Goal: Obtain resource: Obtain resource

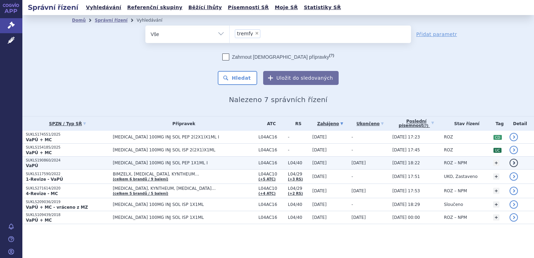
click at [30, 163] on strong "VaPÚ" at bounding box center [32, 165] width 12 height 5
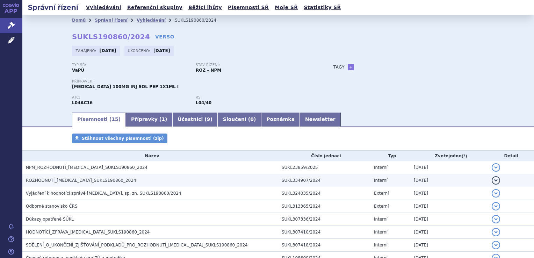
drag, startPoint x: 0, startPoint y: 0, endPoint x: 47, endPoint y: 181, distance: 187.3
click at [47, 181] on span "ROZHODNUTÍ_TREMFYA_SUKLS190860_2024" at bounding box center [81, 180] width 110 height 5
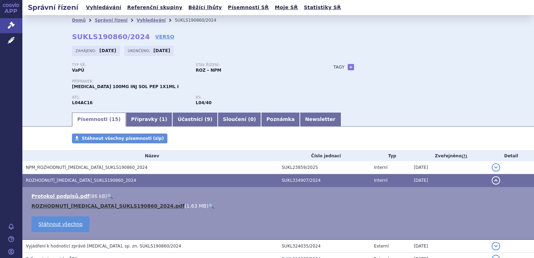
click at [48, 206] on link "ROZHODNUTÍ_TREMFYA_SUKLS190860_2024.pdf" at bounding box center [107, 206] width 153 height 6
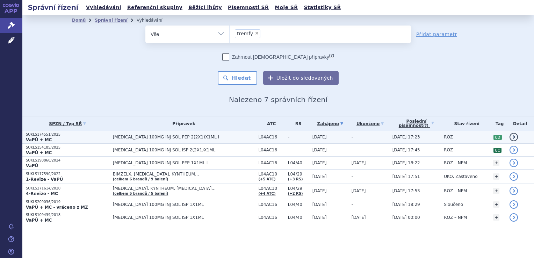
click at [40, 137] on strong "VaPÚ + MC" at bounding box center [39, 139] width 26 height 5
click at [39, 137] on strong "VaPÚ + MC" at bounding box center [39, 139] width 26 height 5
